Goal: Use online tool/utility

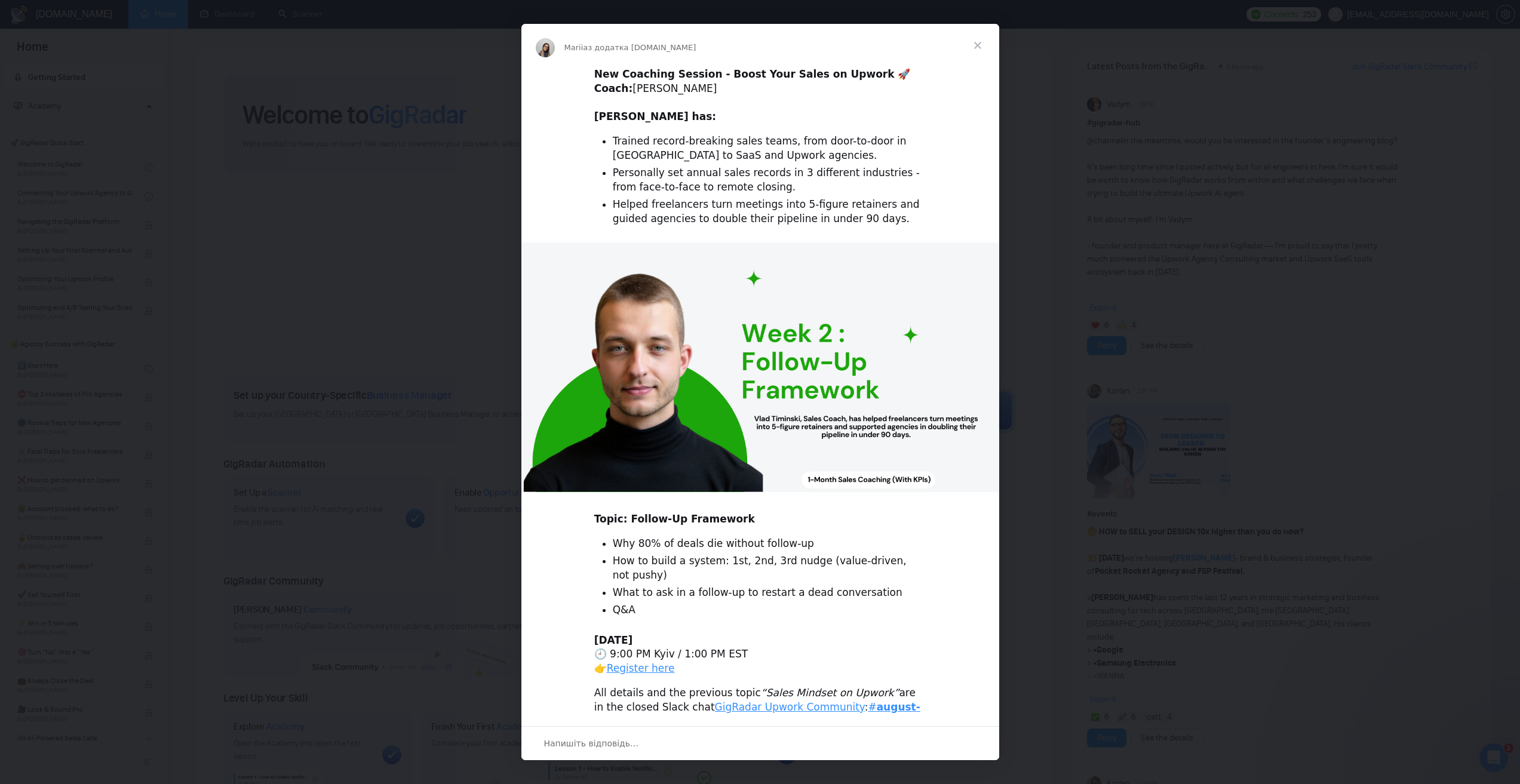
click at [978, 42] on span "Закрити" at bounding box center [977, 45] width 43 height 43
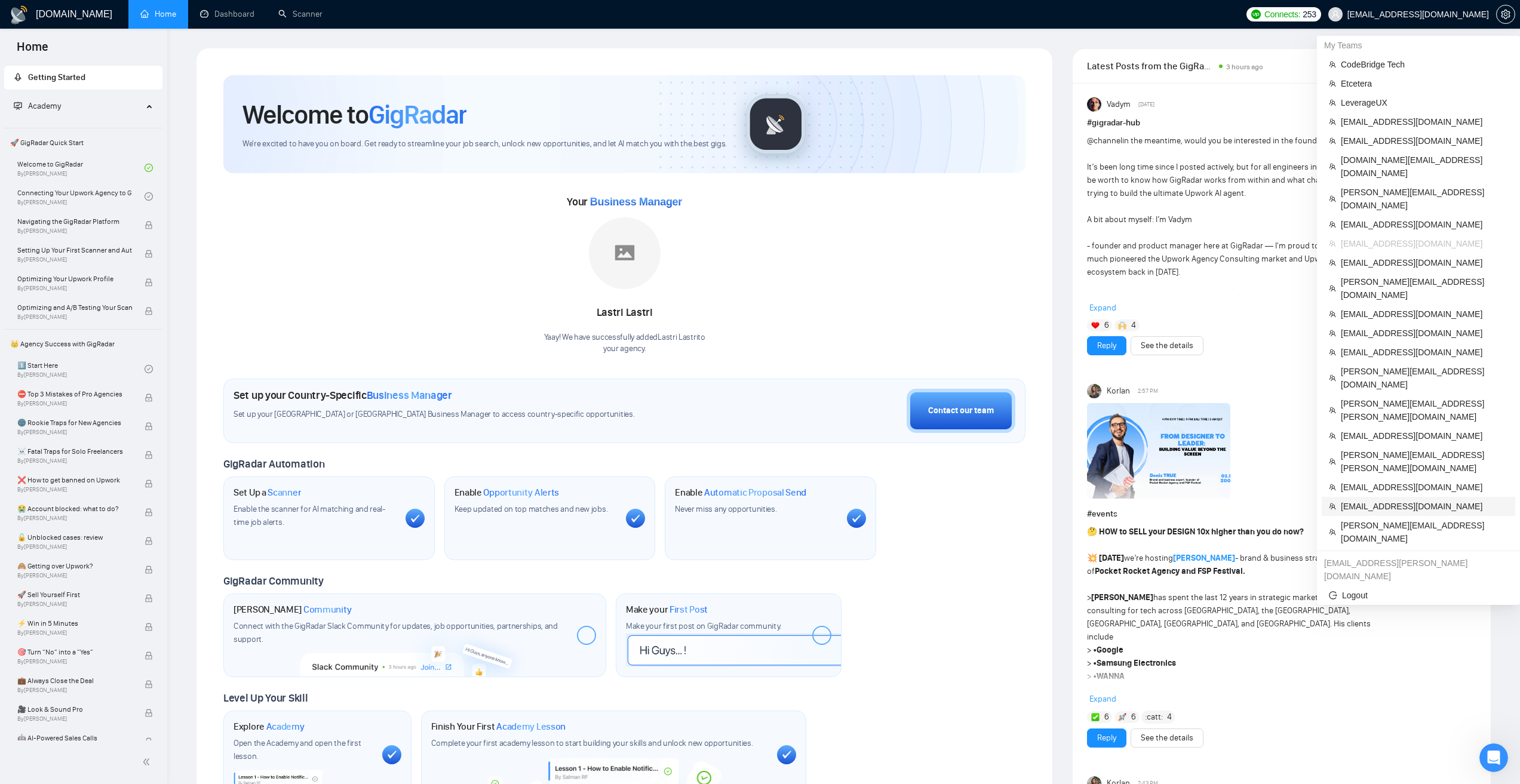
click at [1375, 500] on span "[EMAIL_ADDRESS][DOMAIN_NAME]" at bounding box center [1424, 506] width 167 height 13
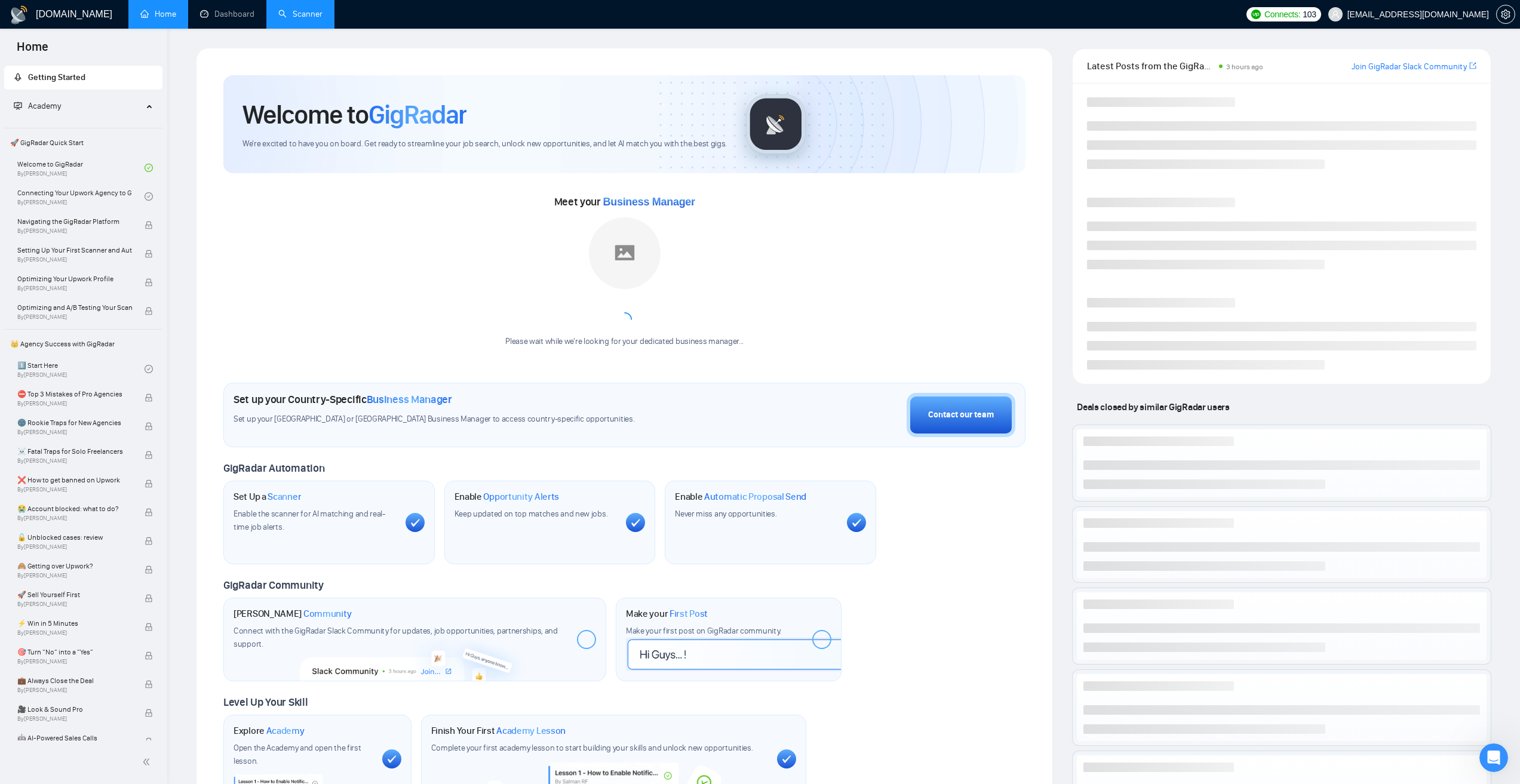
click at [279, 16] on link "Scanner" at bounding box center [301, 14] width 44 height 10
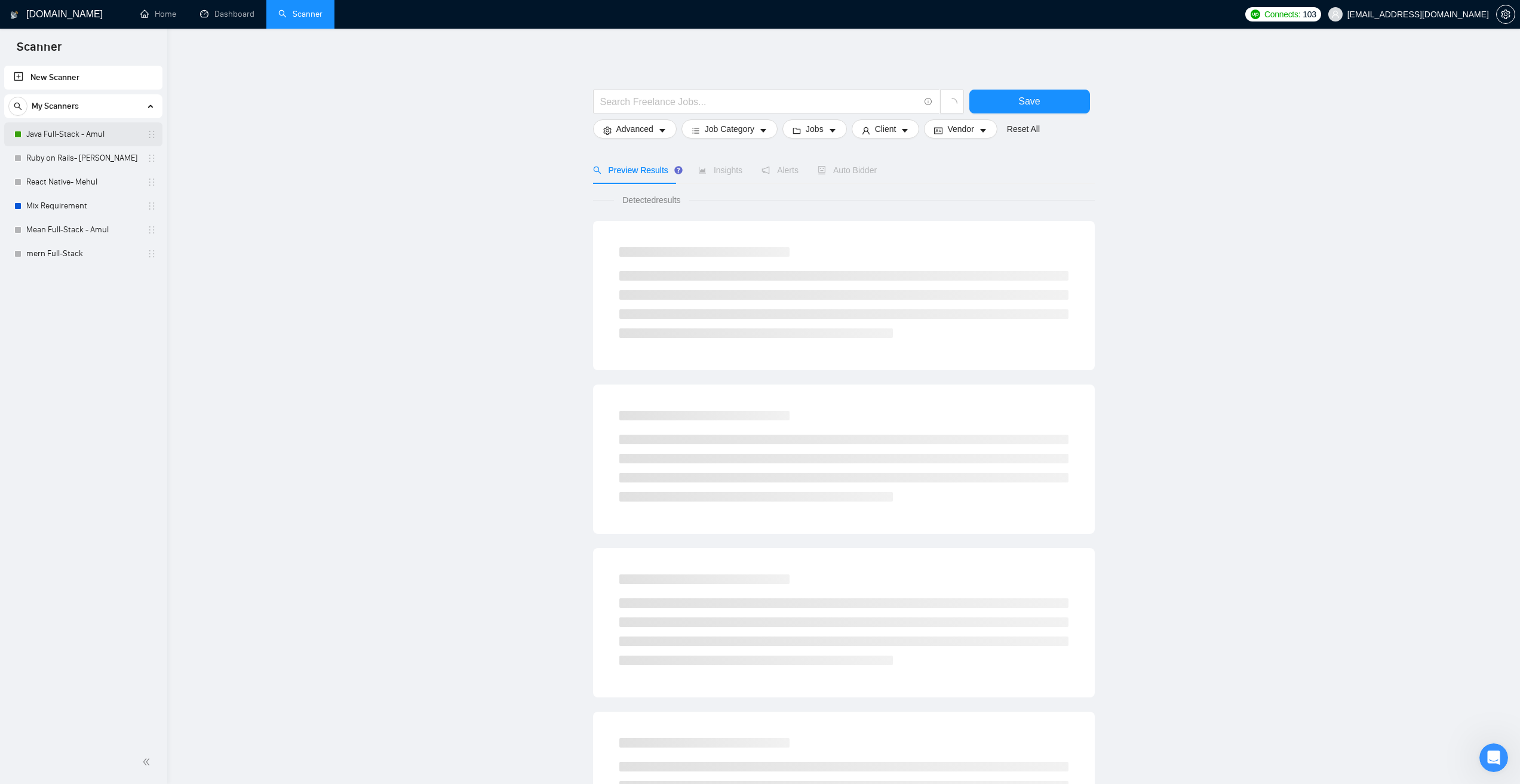
click at [73, 126] on link "Java Full-Stack - Amul" at bounding box center [83, 134] width 113 height 24
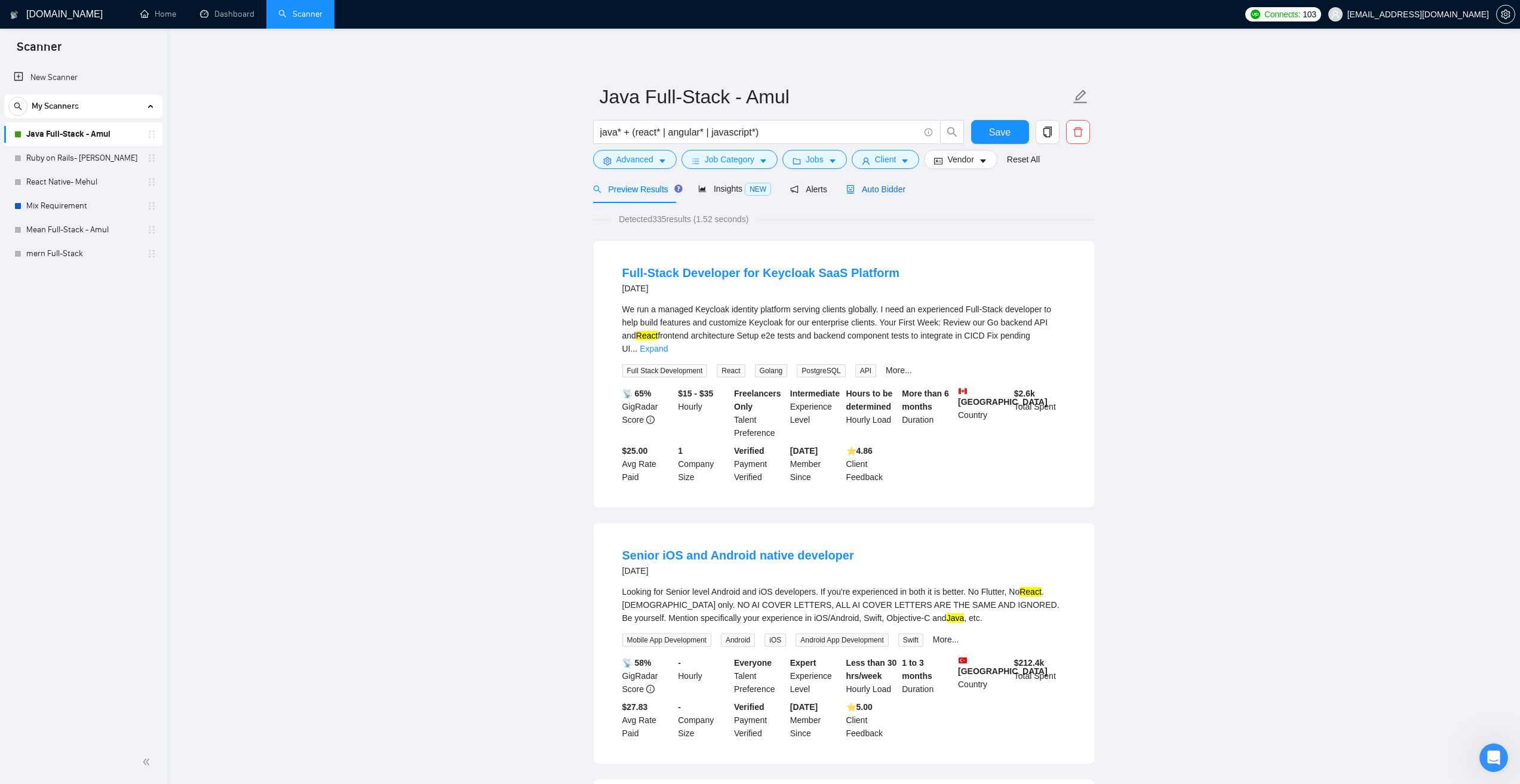
click at [862, 193] on span "Auto Bidder" at bounding box center [876, 190] width 59 height 10
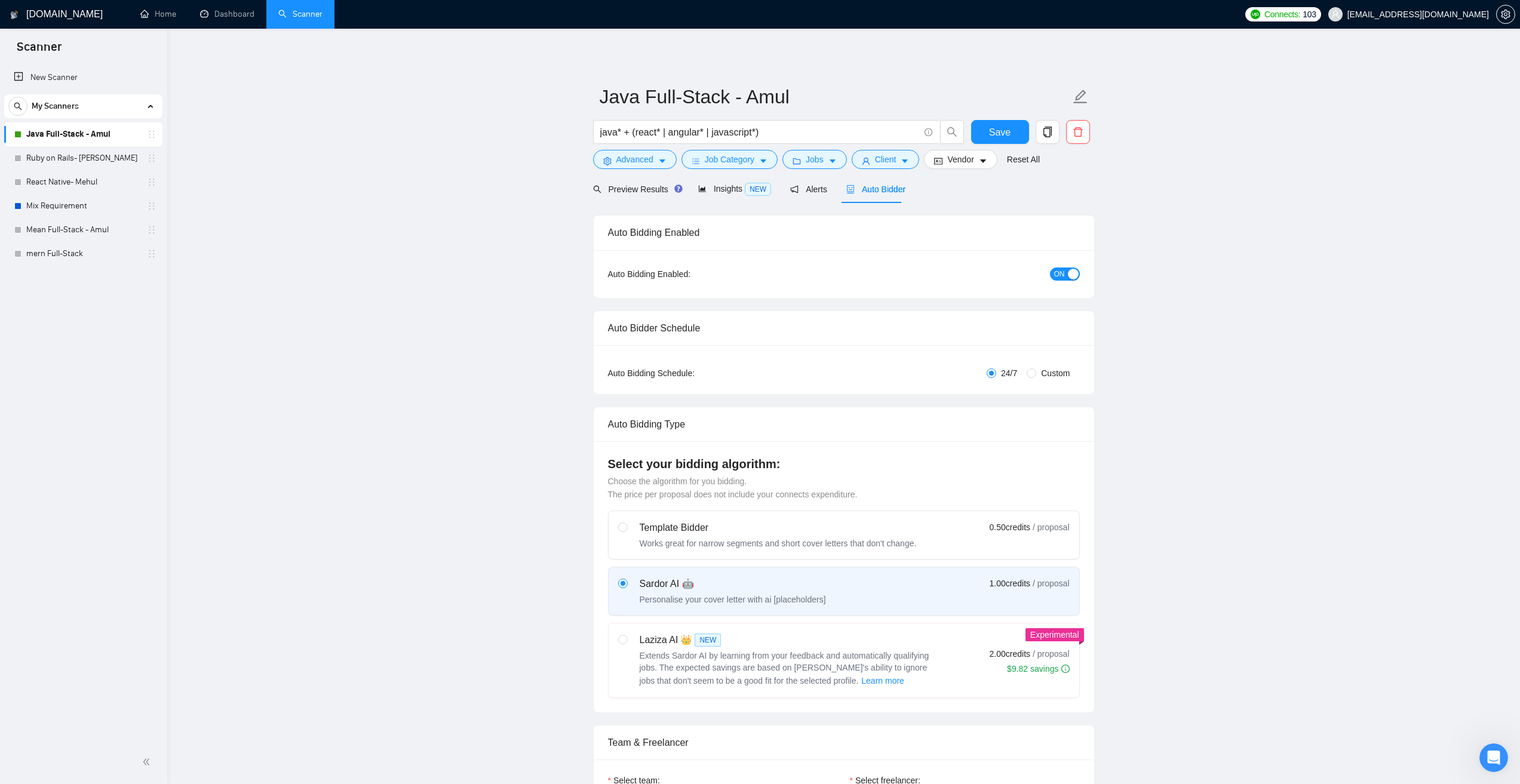
checkbox input "true"
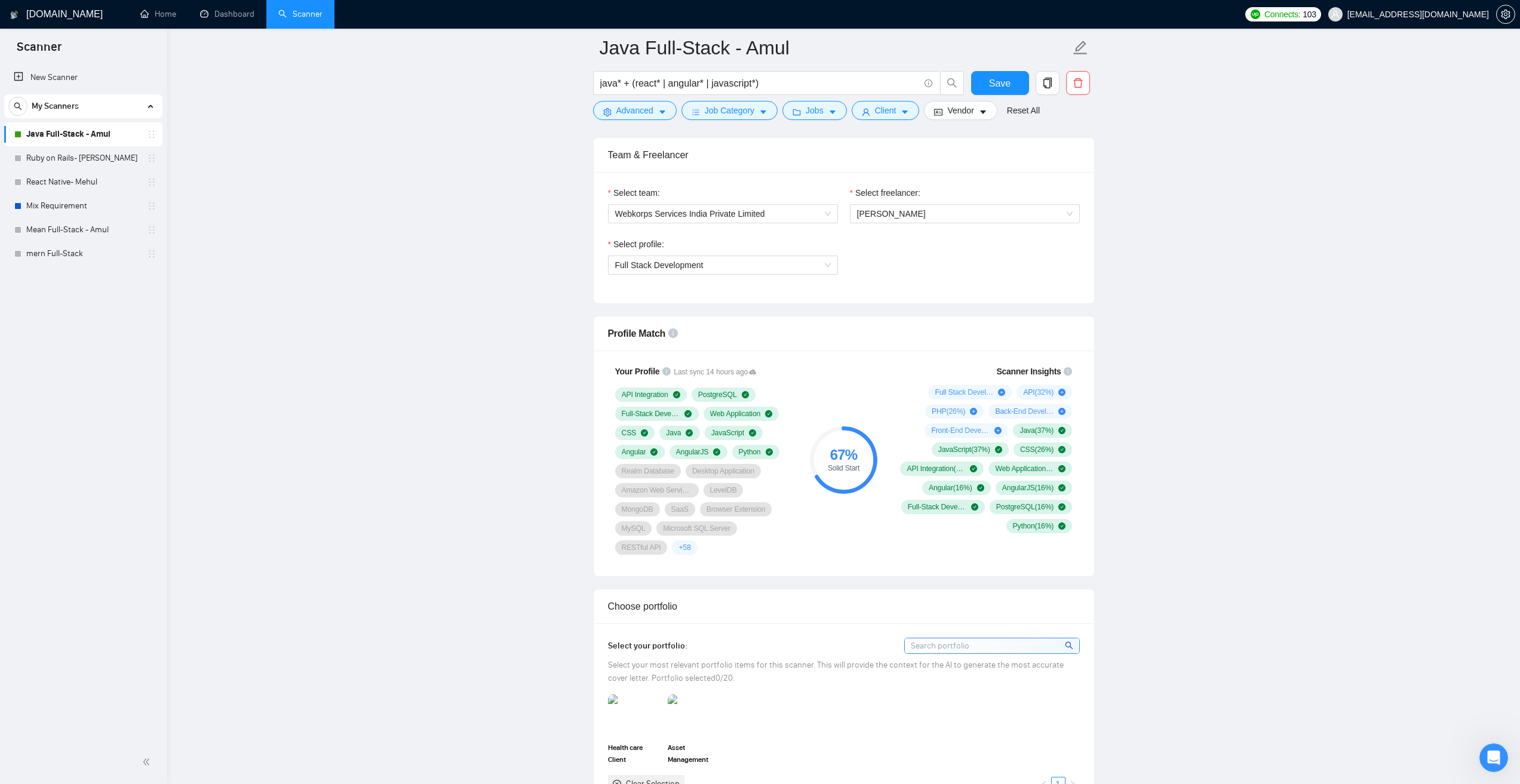
scroll to position [657, 0]
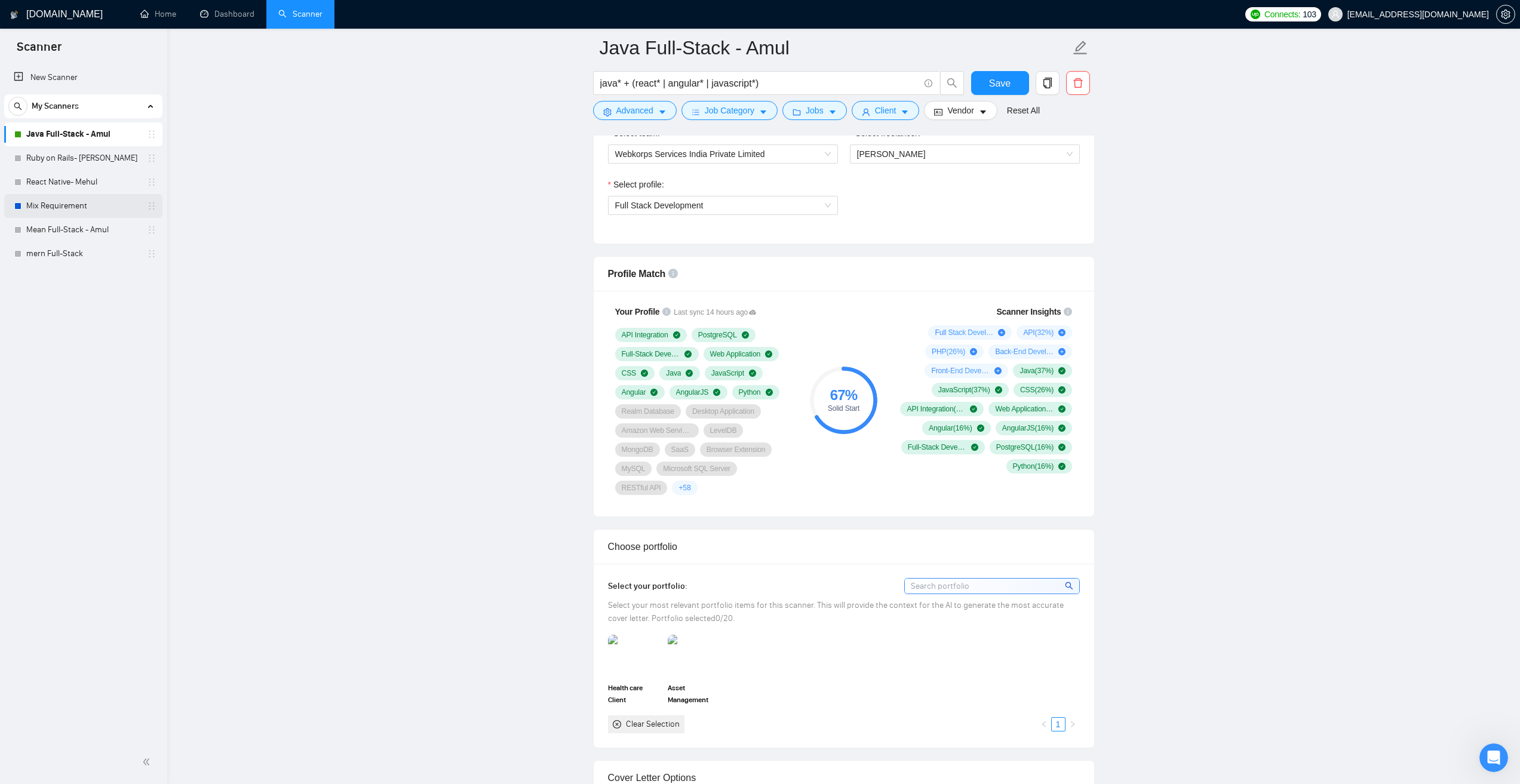
click at [92, 202] on link "Mix Requirement" at bounding box center [83, 205] width 113 height 24
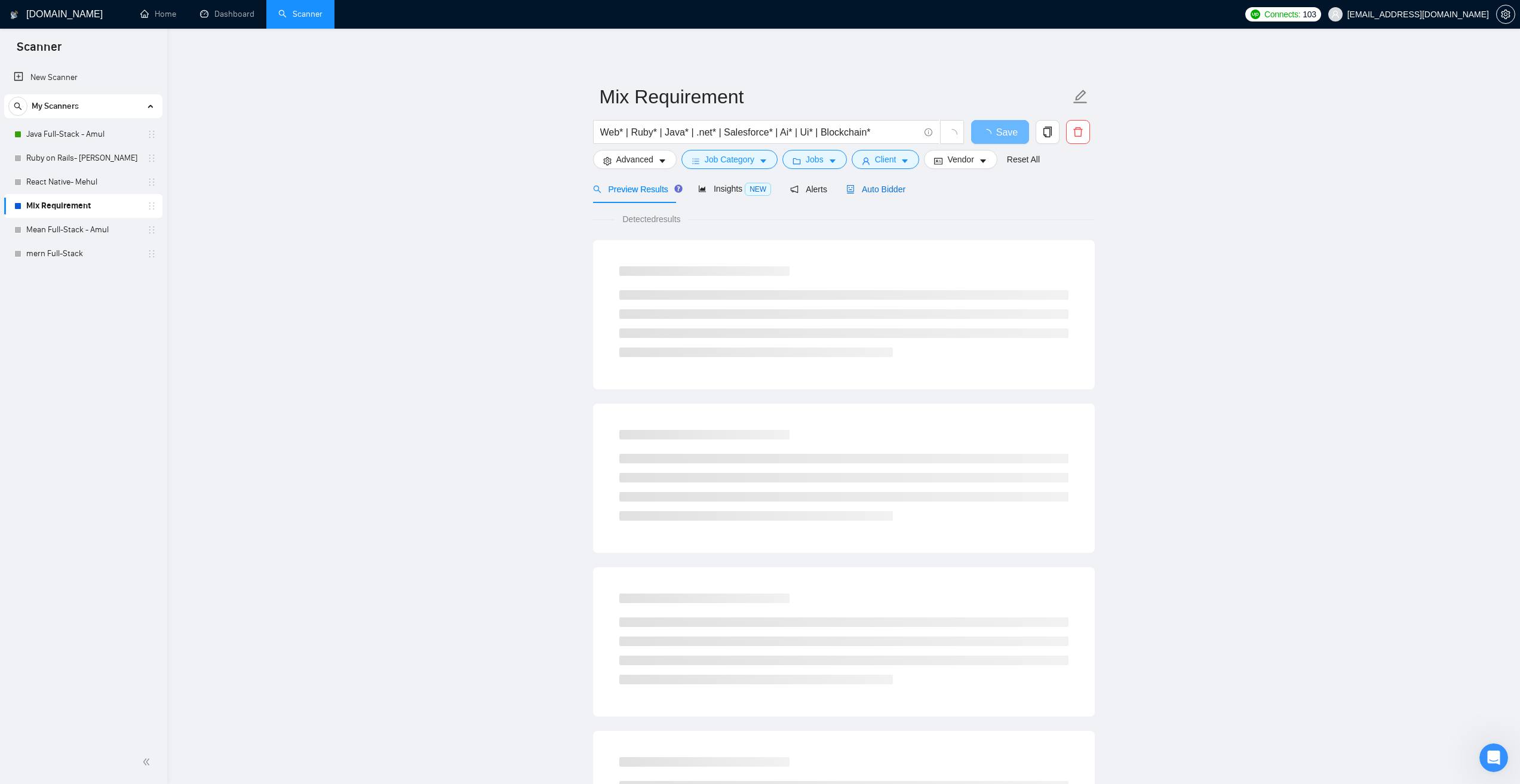
click at [873, 185] on span "Auto Bidder" at bounding box center [876, 190] width 59 height 10
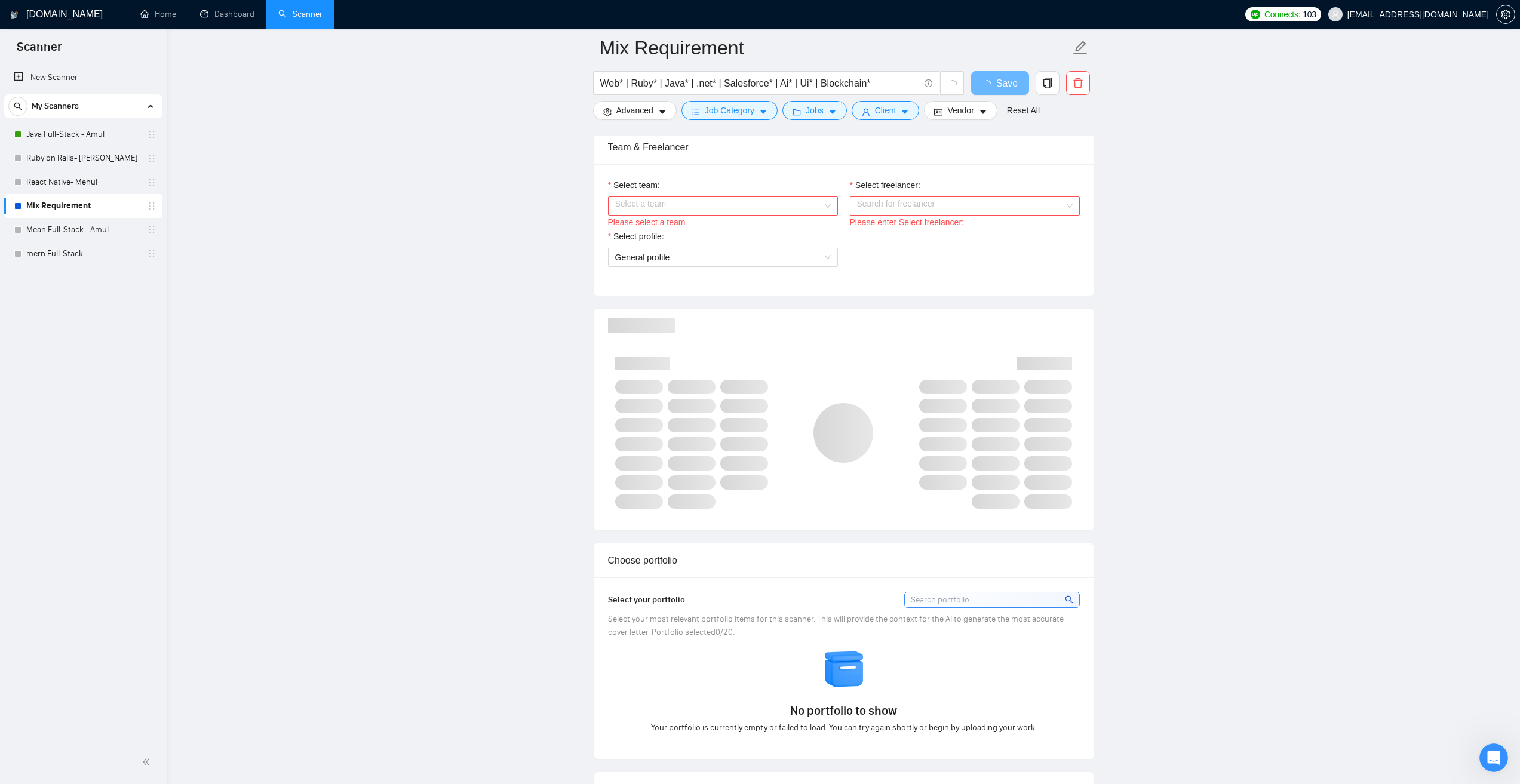
scroll to position [597, 0]
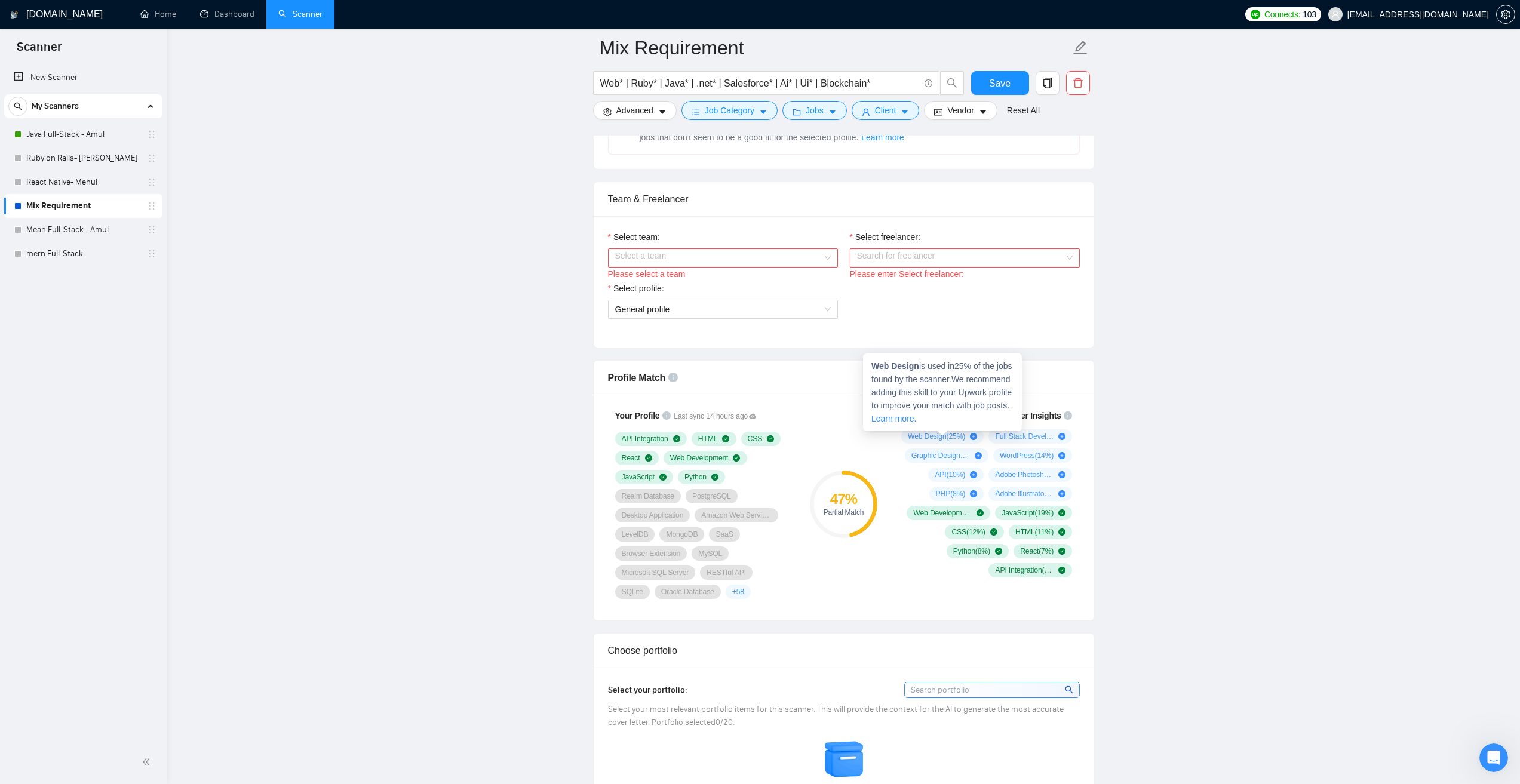
click at [973, 435] on icon "plus-circle" at bounding box center [973, 436] width 7 height 7
click at [980, 455] on icon "plus-circle" at bounding box center [978, 455] width 7 height 7
